Goal: Navigation & Orientation: Find specific page/section

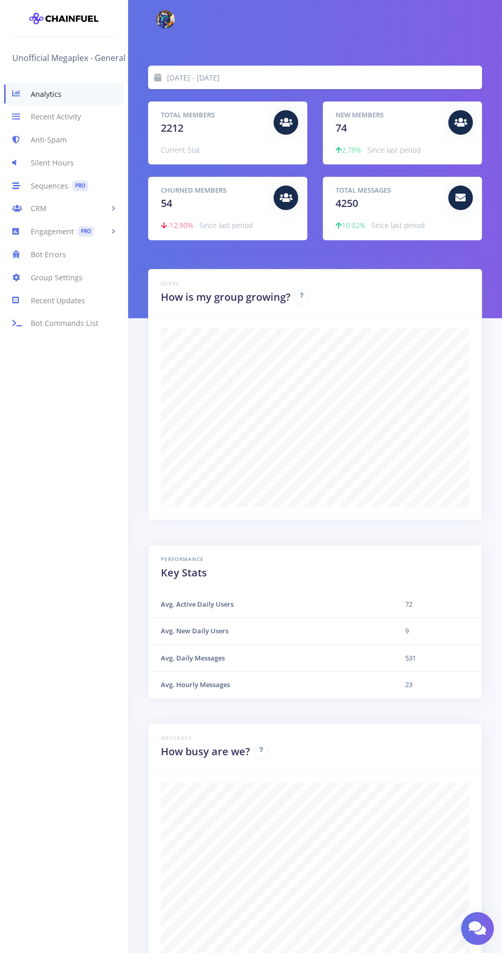
scroll to position [179, 308]
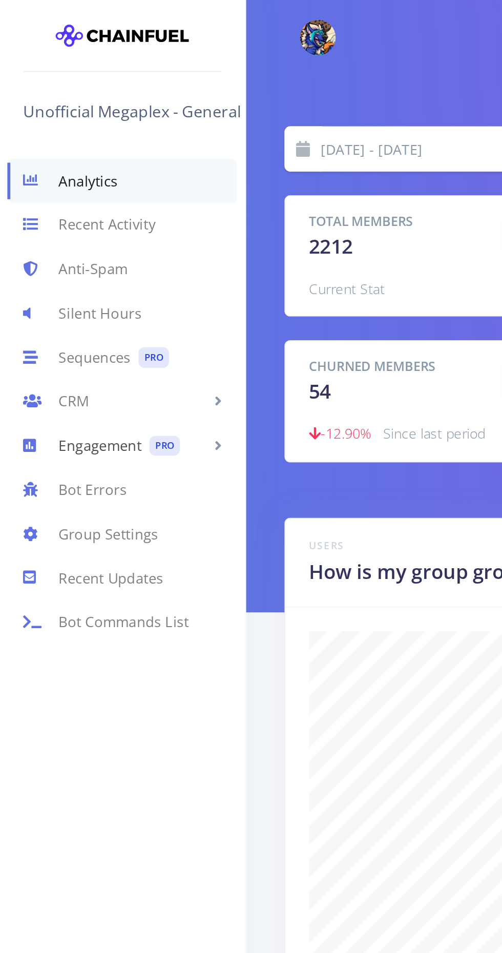
click at [59, 227] on link "Engagement PRO" at bounding box center [64, 231] width 128 height 23
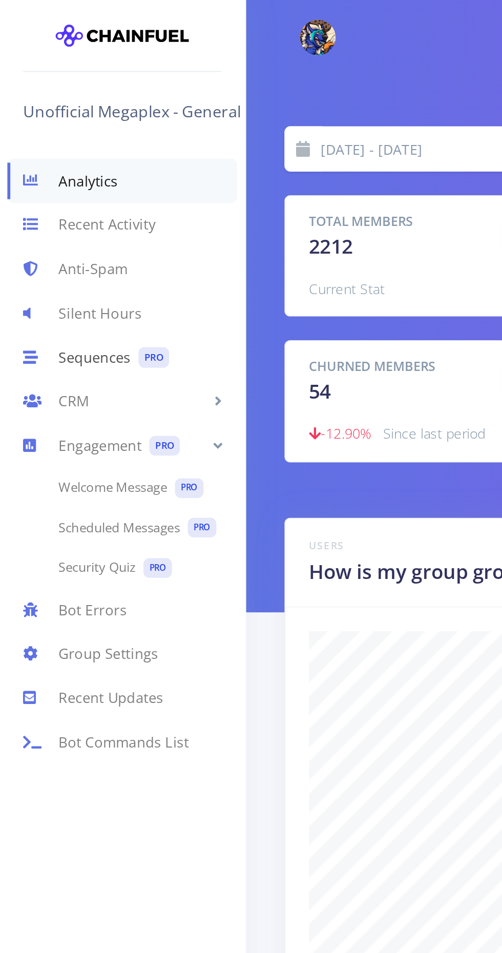
click at [57, 182] on link "Sequences PRO" at bounding box center [64, 185] width 128 height 23
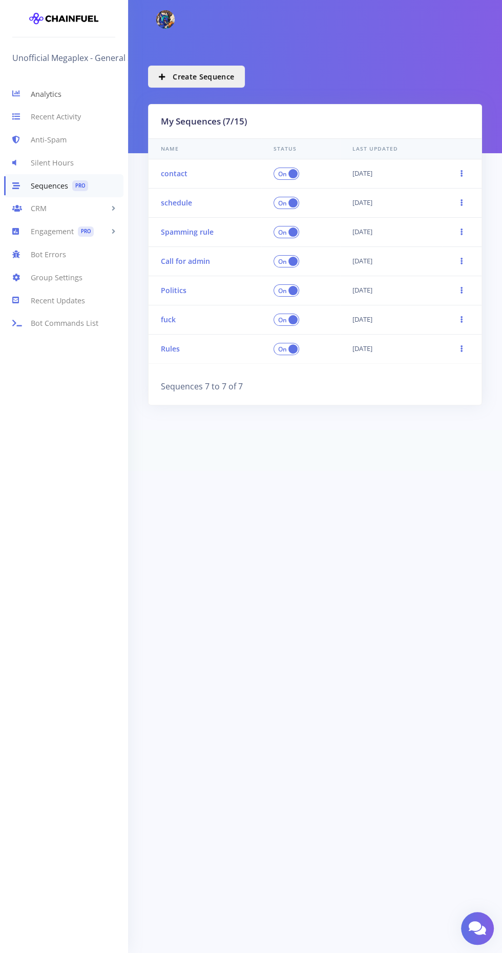
click at [43, 96] on link "Analytics" at bounding box center [64, 93] width 128 height 23
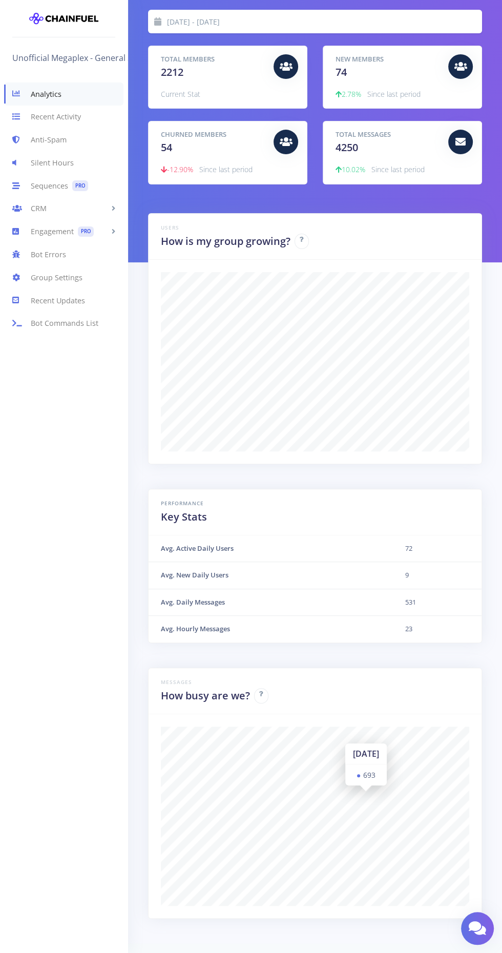
scroll to position [66, 0]
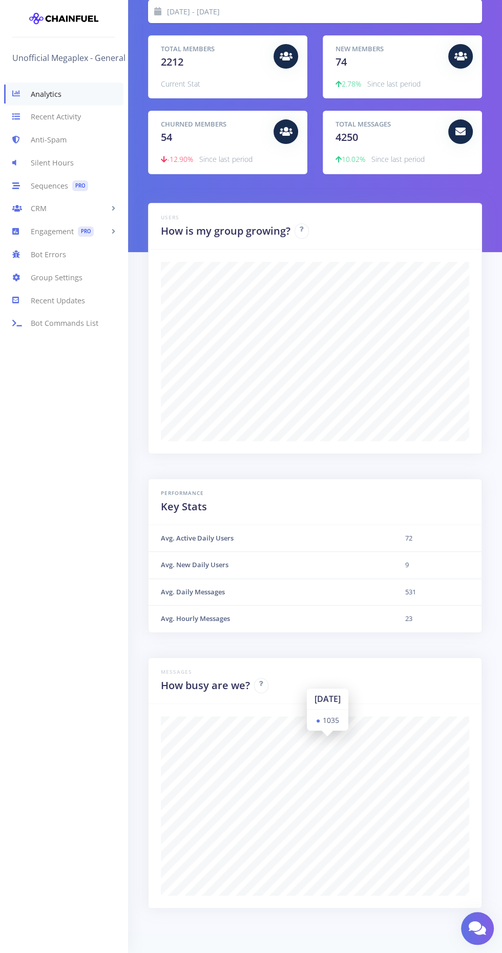
click at [260, 681] on icon at bounding box center [261, 684] width 4 height 6
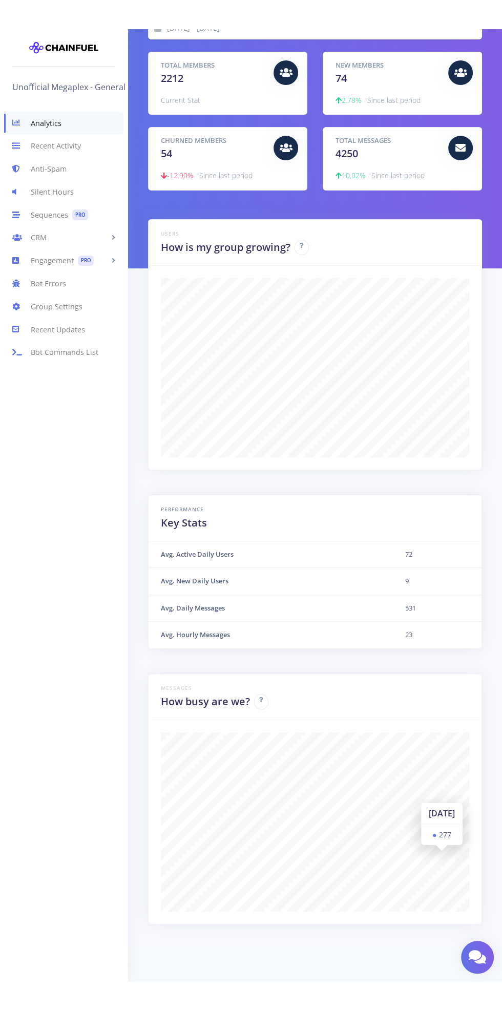
scroll to position [0, 0]
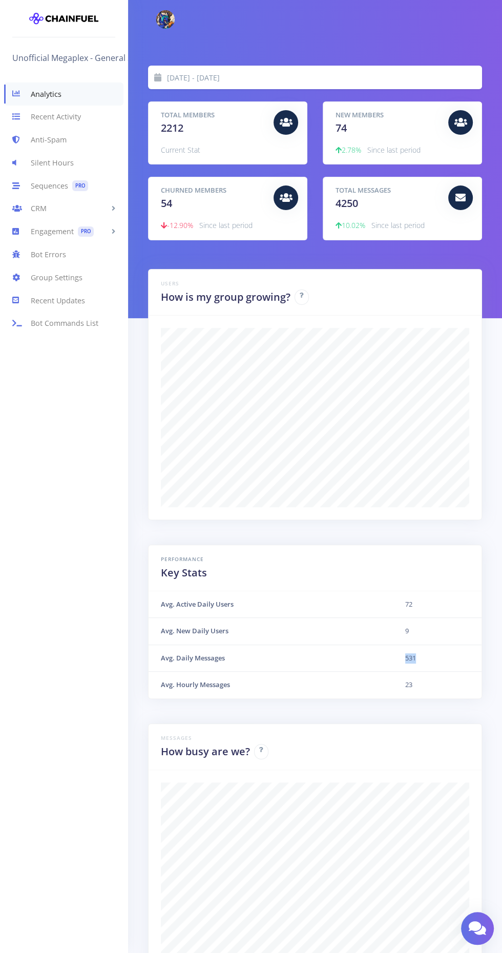
copy td "531"
